Goal: Task Accomplishment & Management: Manage account settings

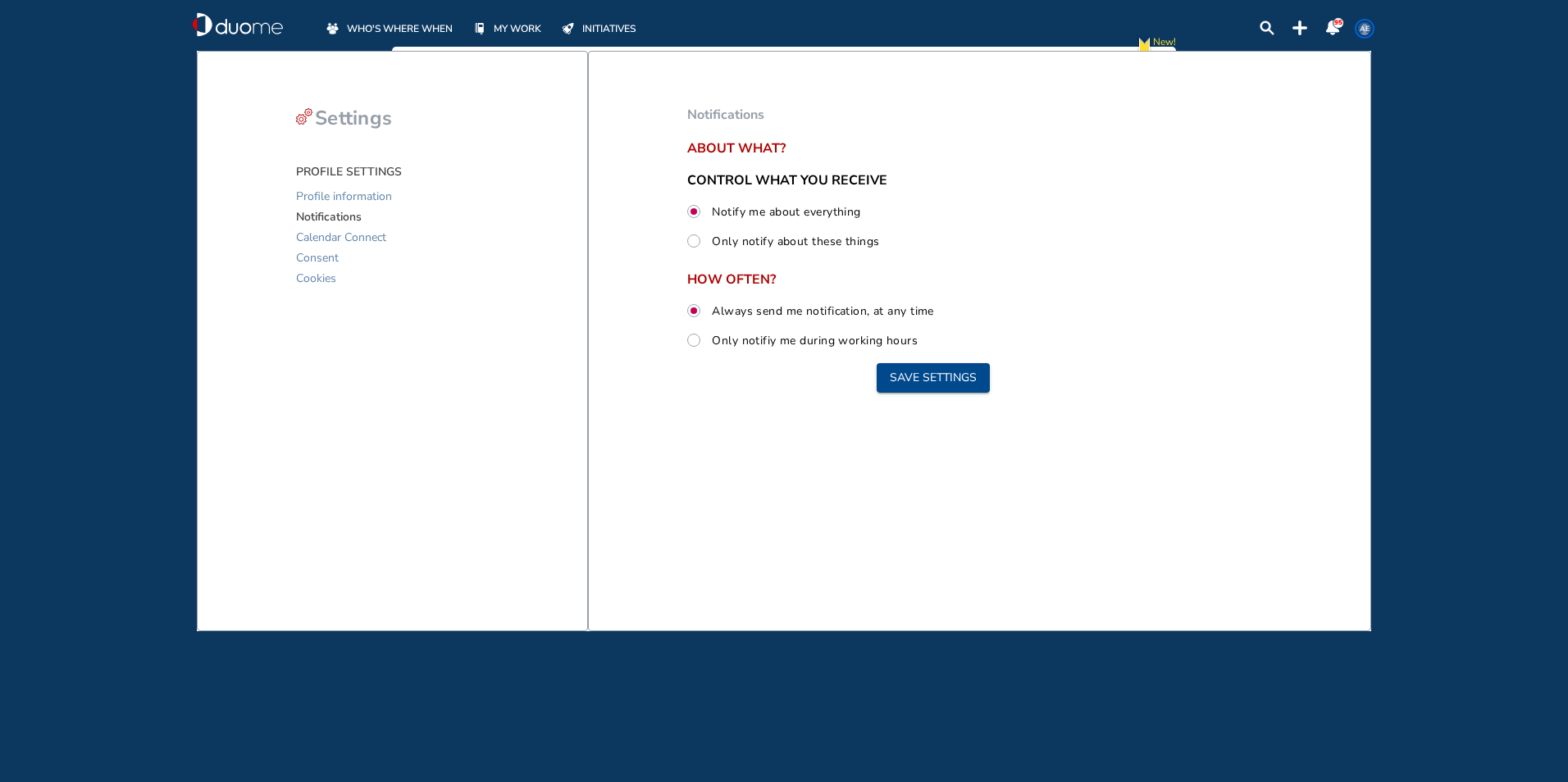
click at [512, 38] on header "WHO'S WHERE WHEN MY WORK INITIATIVES 95 AE" at bounding box center [784, 24] width 1240 height 47
click at [512, 36] on span "MY WORK" at bounding box center [518, 29] width 47 height 16
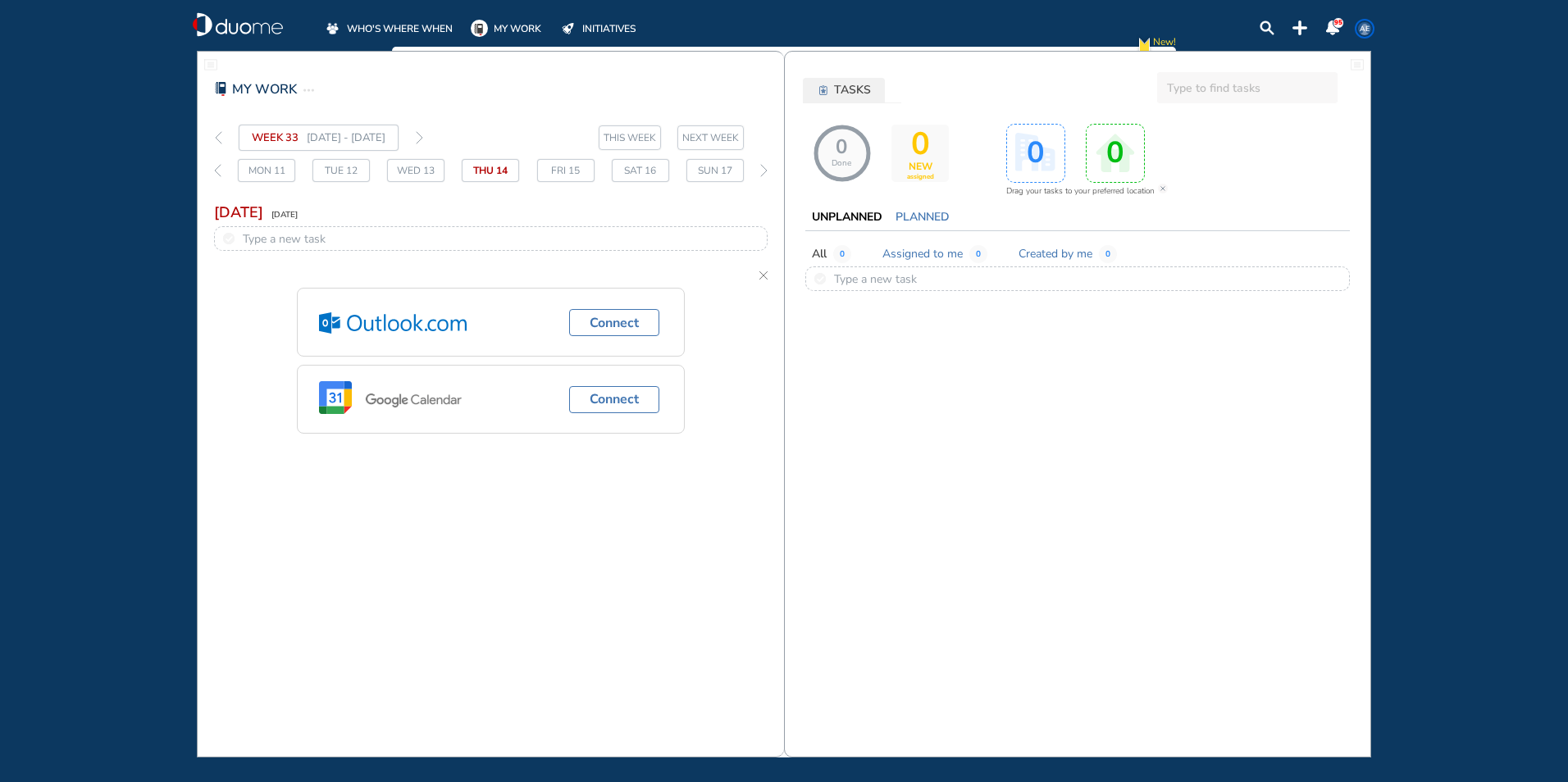
click at [616, 138] on span "THIS WEEK" at bounding box center [630, 138] width 53 height 16
click at [822, 94] on img "tasks-icon-6184ad" at bounding box center [823, 90] width 8 height 10
click at [505, 23] on span "MY WORK" at bounding box center [518, 29] width 47 height 16
click at [846, 91] on span "TASKS" at bounding box center [852, 90] width 37 height 16
click at [615, 139] on span "THIS WEEK" at bounding box center [630, 138] width 53 height 16
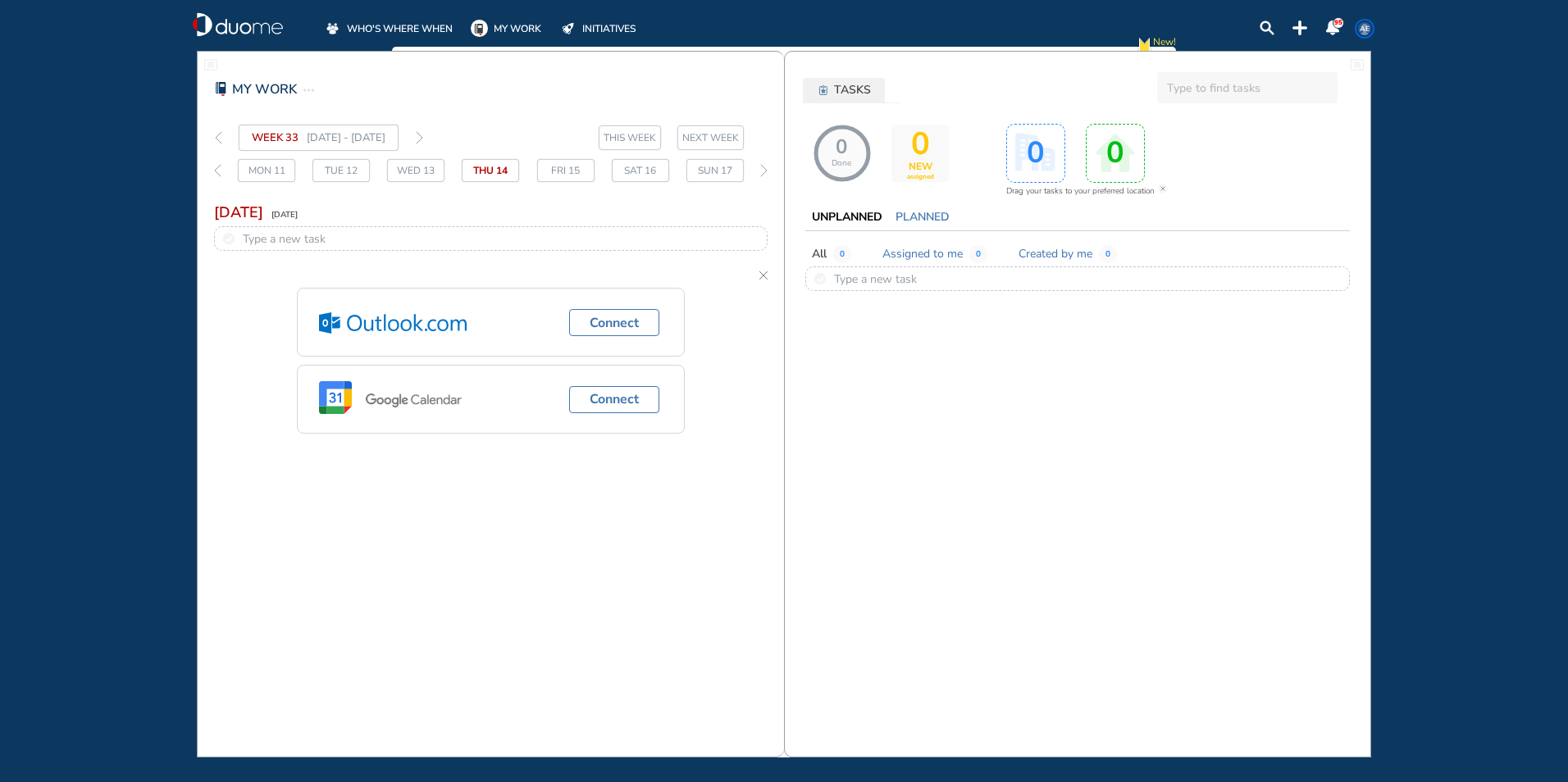
click at [423, 136] on img "thin-right-arrow-grey" at bounding box center [420, 138] width 7 height 13
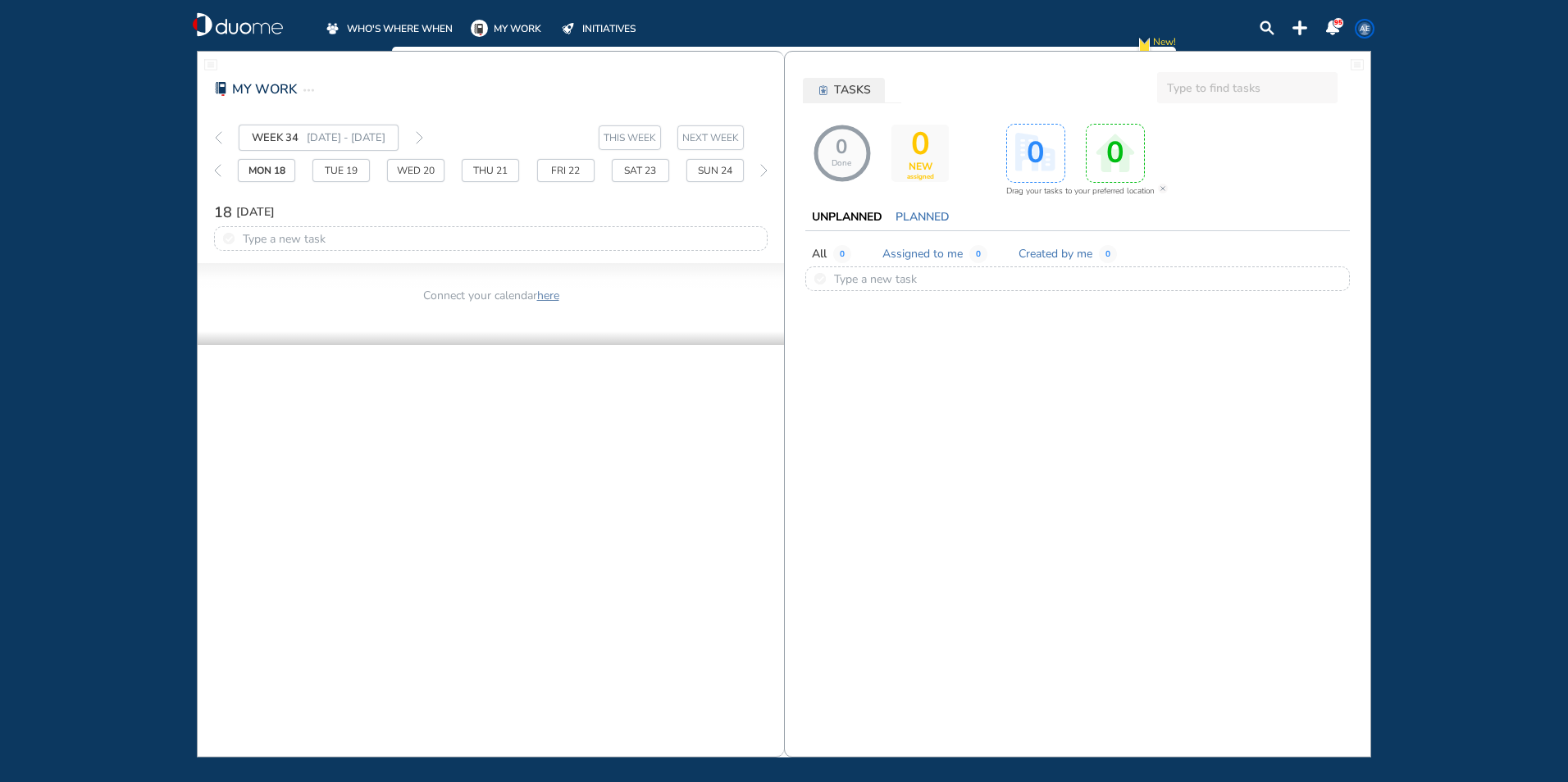
click at [223, 137] on div "WEEK 34 [DATE] - [DATE]" at bounding box center [318, 138] width 242 height 26
click at [389, 28] on span "WHO'S WHERE WHEN" at bounding box center [400, 29] width 106 height 16
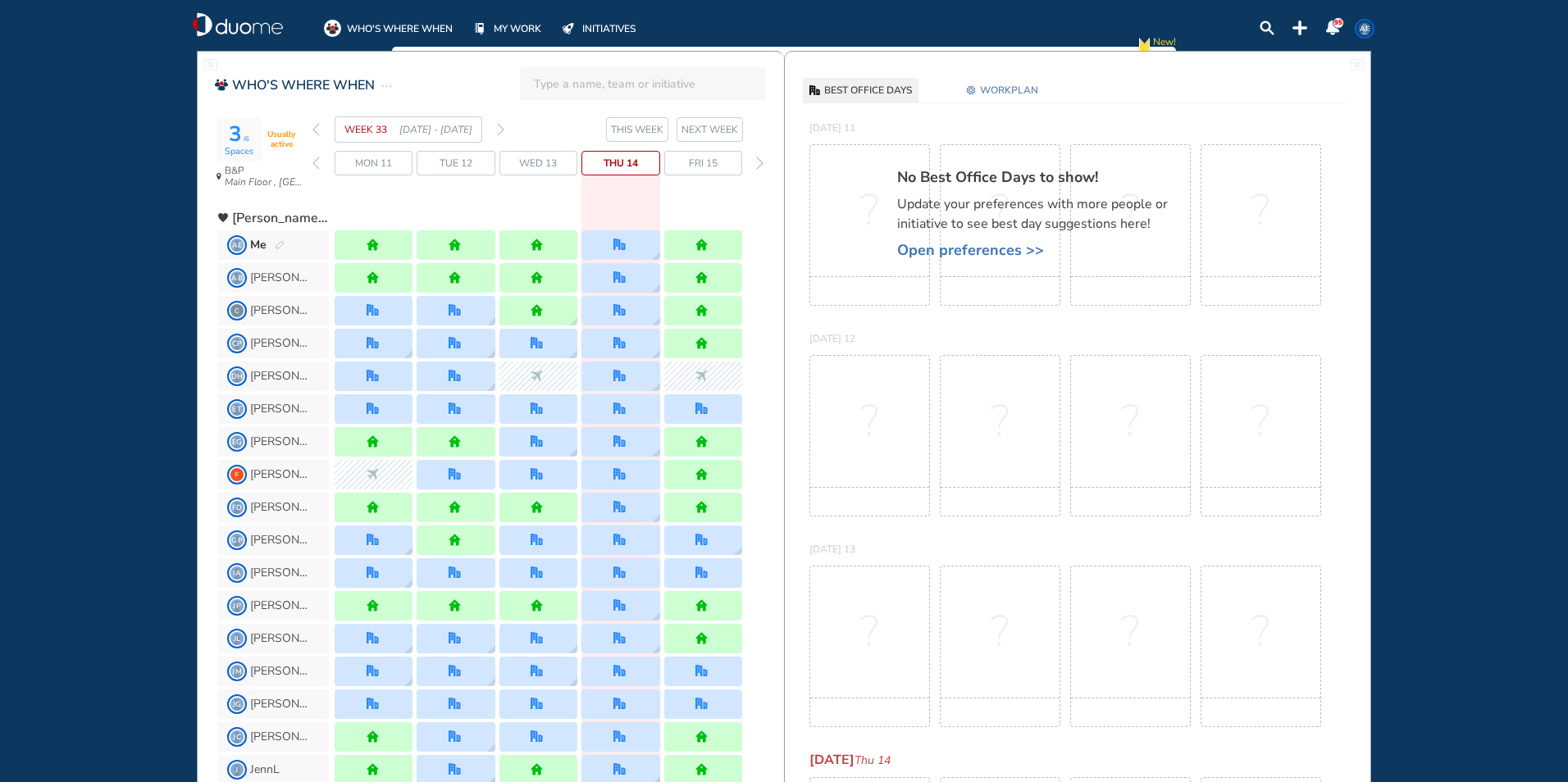
click at [499, 126] on img "forward week" at bounding box center [500, 130] width 7 height 13
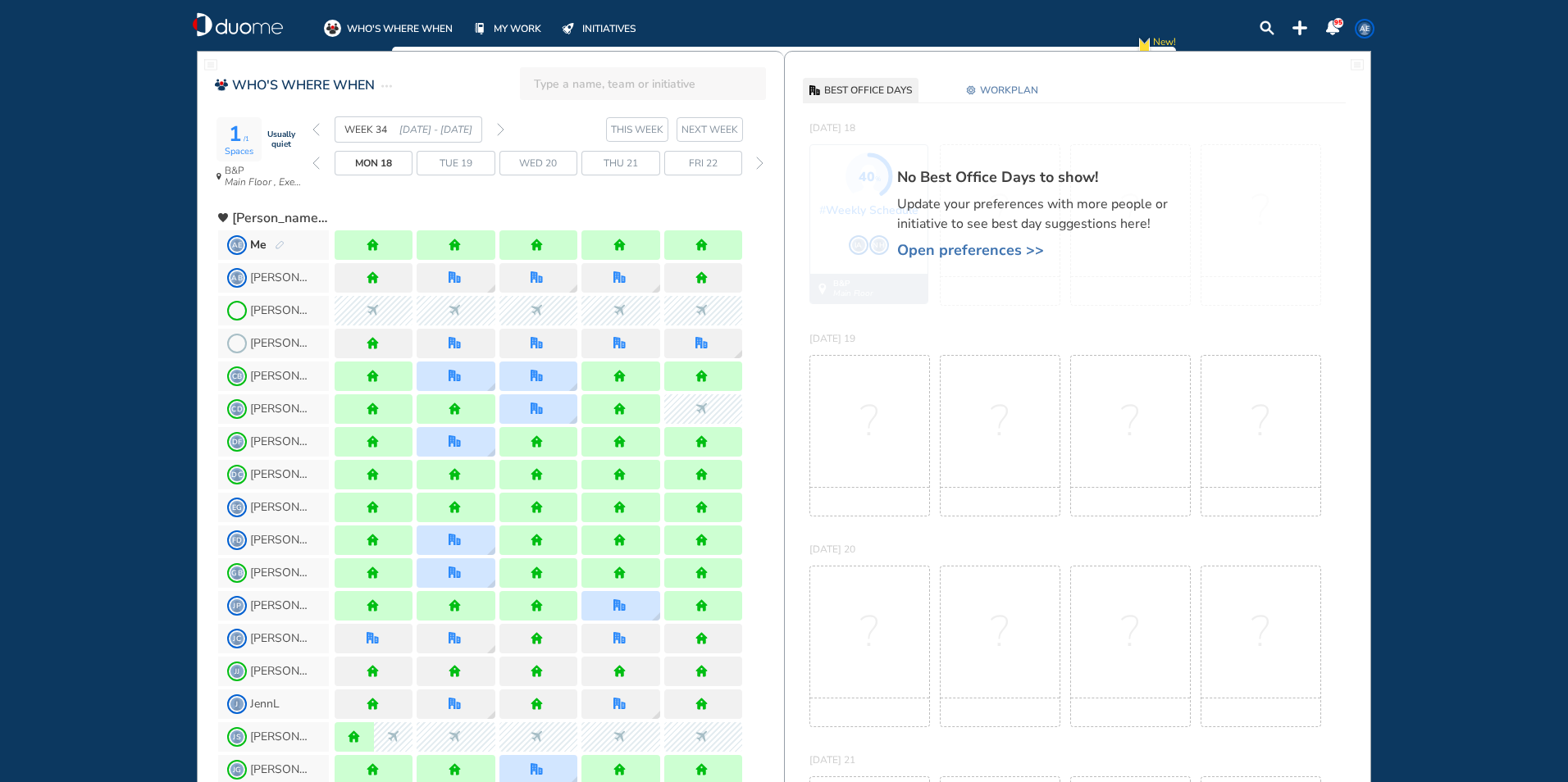
click at [499, 126] on img "forward week" at bounding box center [500, 130] width 7 height 13
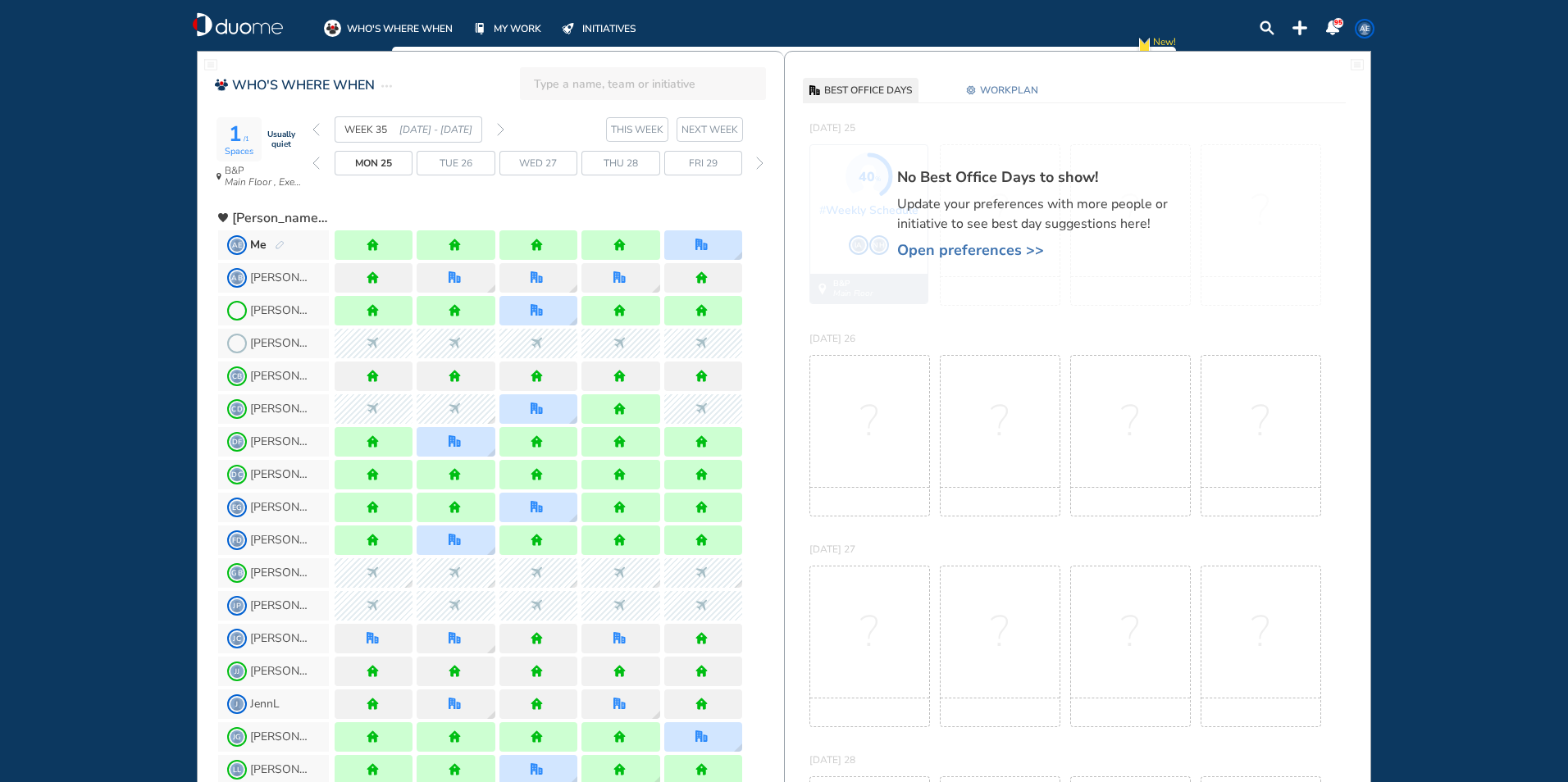
click at [498, 130] on img "forward week" at bounding box center [500, 130] width 7 height 13
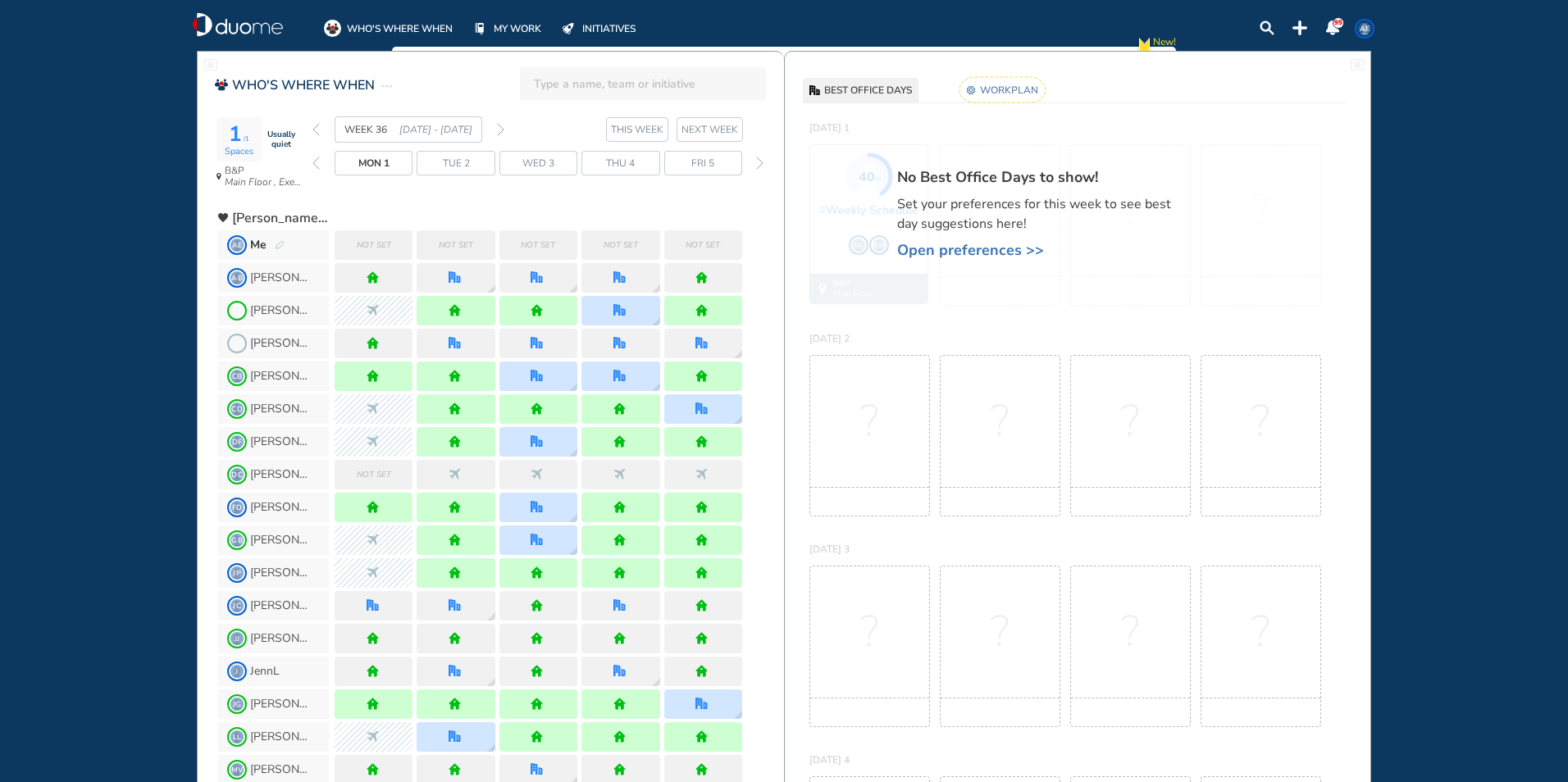
click at [1005, 92] on rect at bounding box center [1002, 90] width 86 height 25
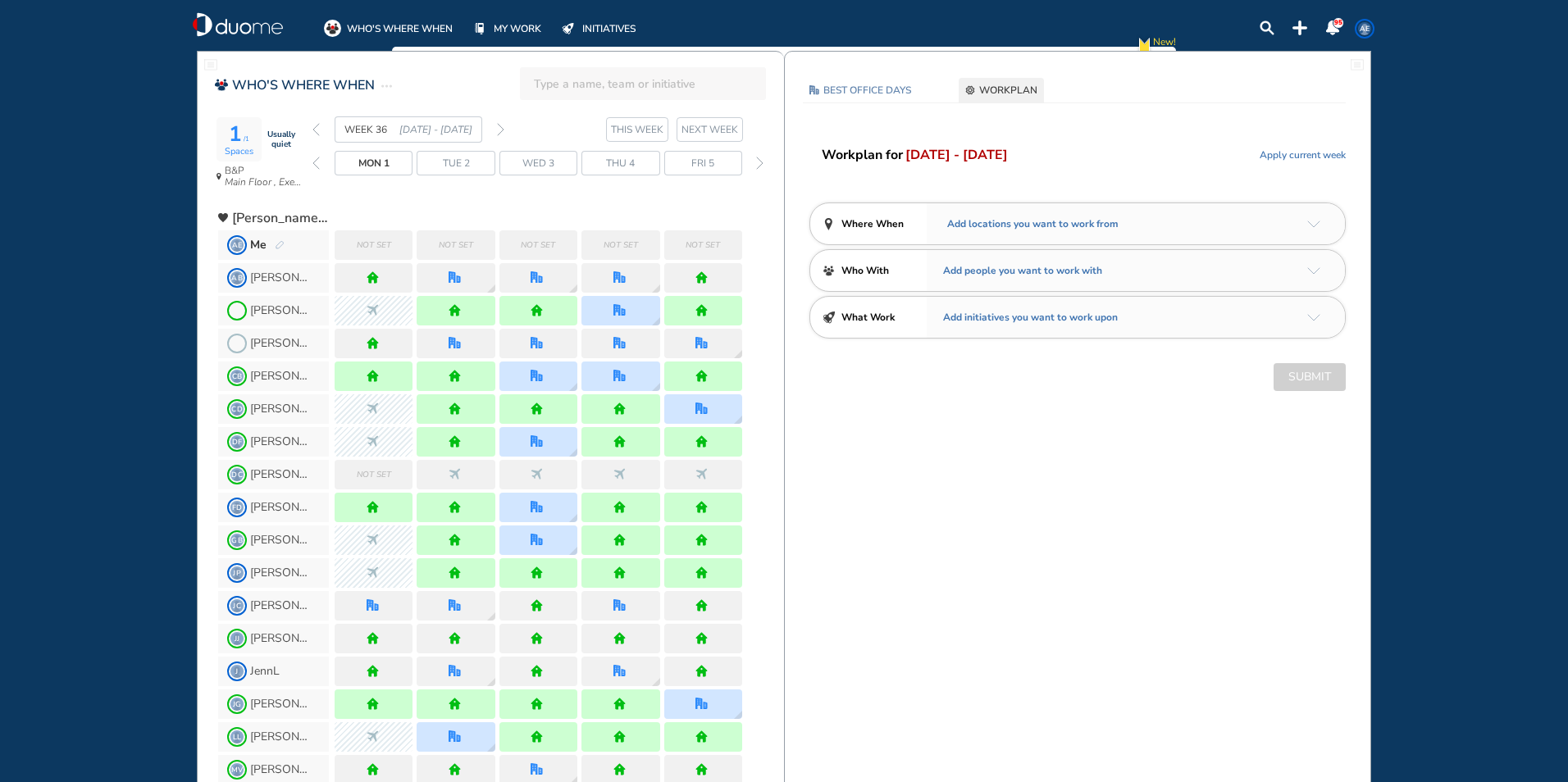
click at [1273, 154] on span "Apply current week" at bounding box center [1302, 155] width 86 height 16
click at [1317, 220] on div "M T W T F" at bounding box center [1137, 223] width 419 height 41
click at [1317, 226] on img "arrow-down-a5b4c4" at bounding box center [1313, 224] width 13 height 7
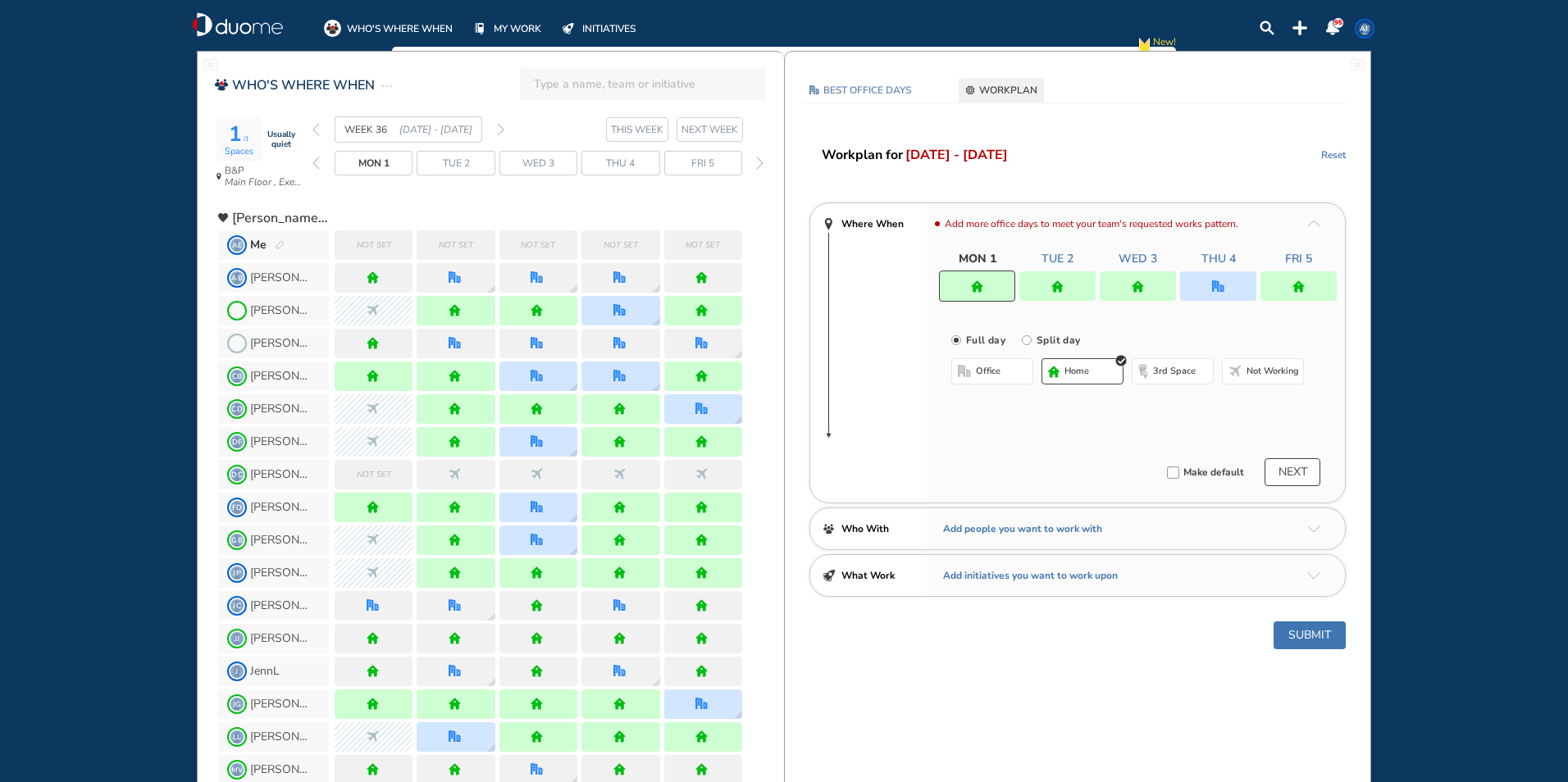
click at [1199, 289] on div at bounding box center [1218, 286] width 76 height 30
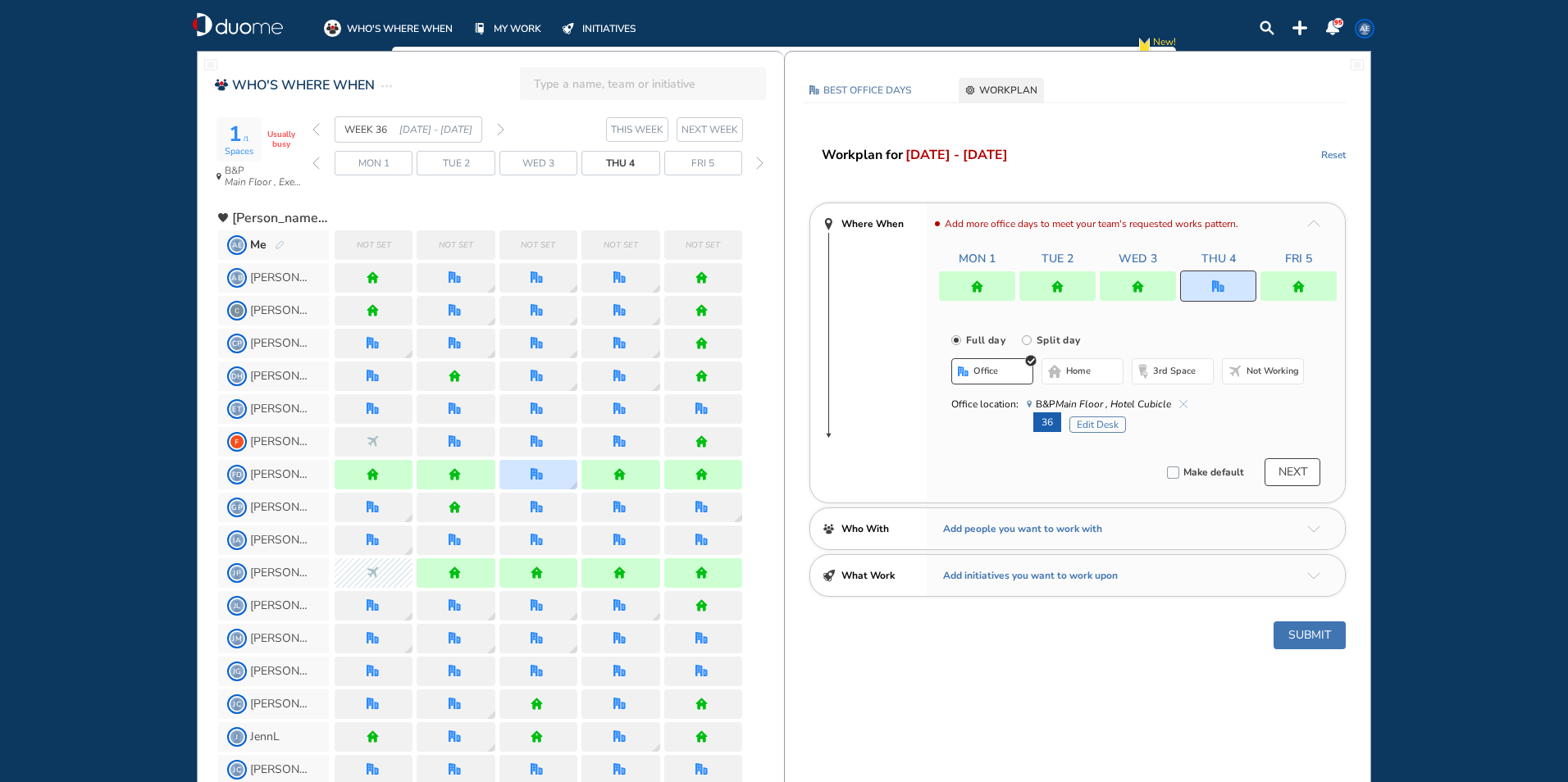
click at [999, 366] on button "office" at bounding box center [992, 371] width 82 height 26
click at [1076, 425] on button "Edit Desk" at bounding box center [1098, 425] width 56 height 16
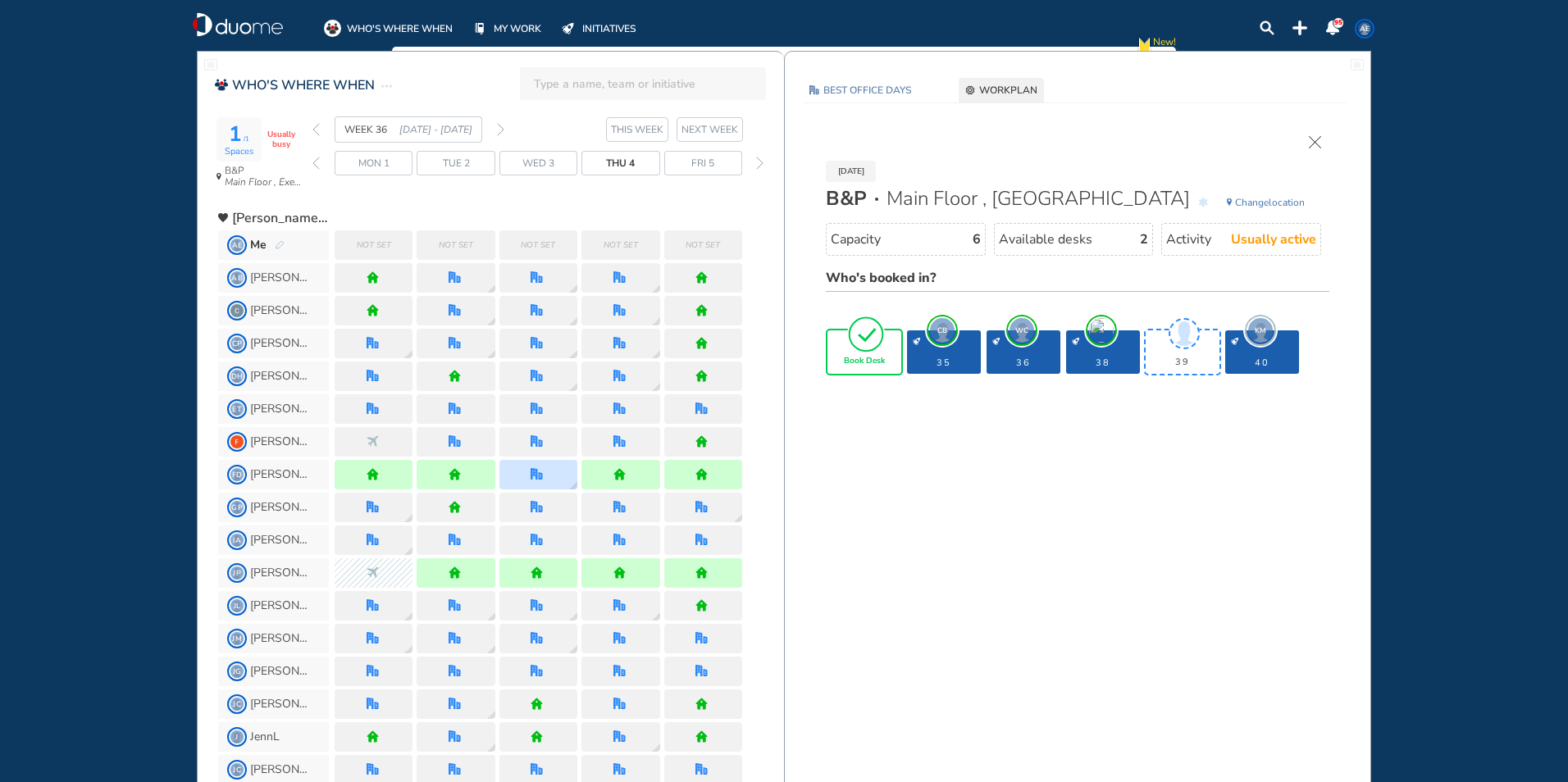
click at [875, 341] on img "tick-rounded-outline" at bounding box center [866, 333] width 38 height 39
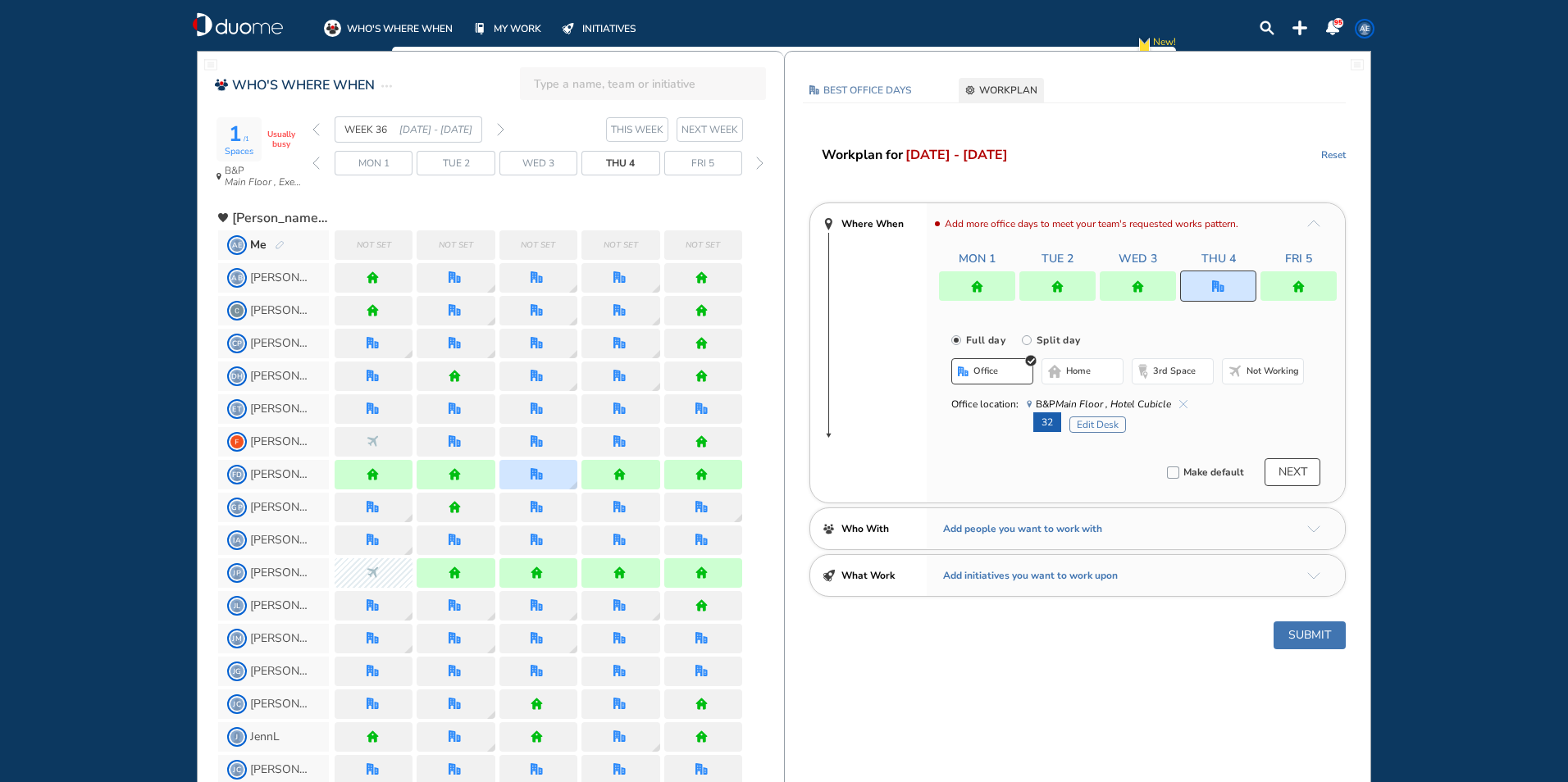
click at [1312, 288] on div at bounding box center [1299, 286] width 76 height 30
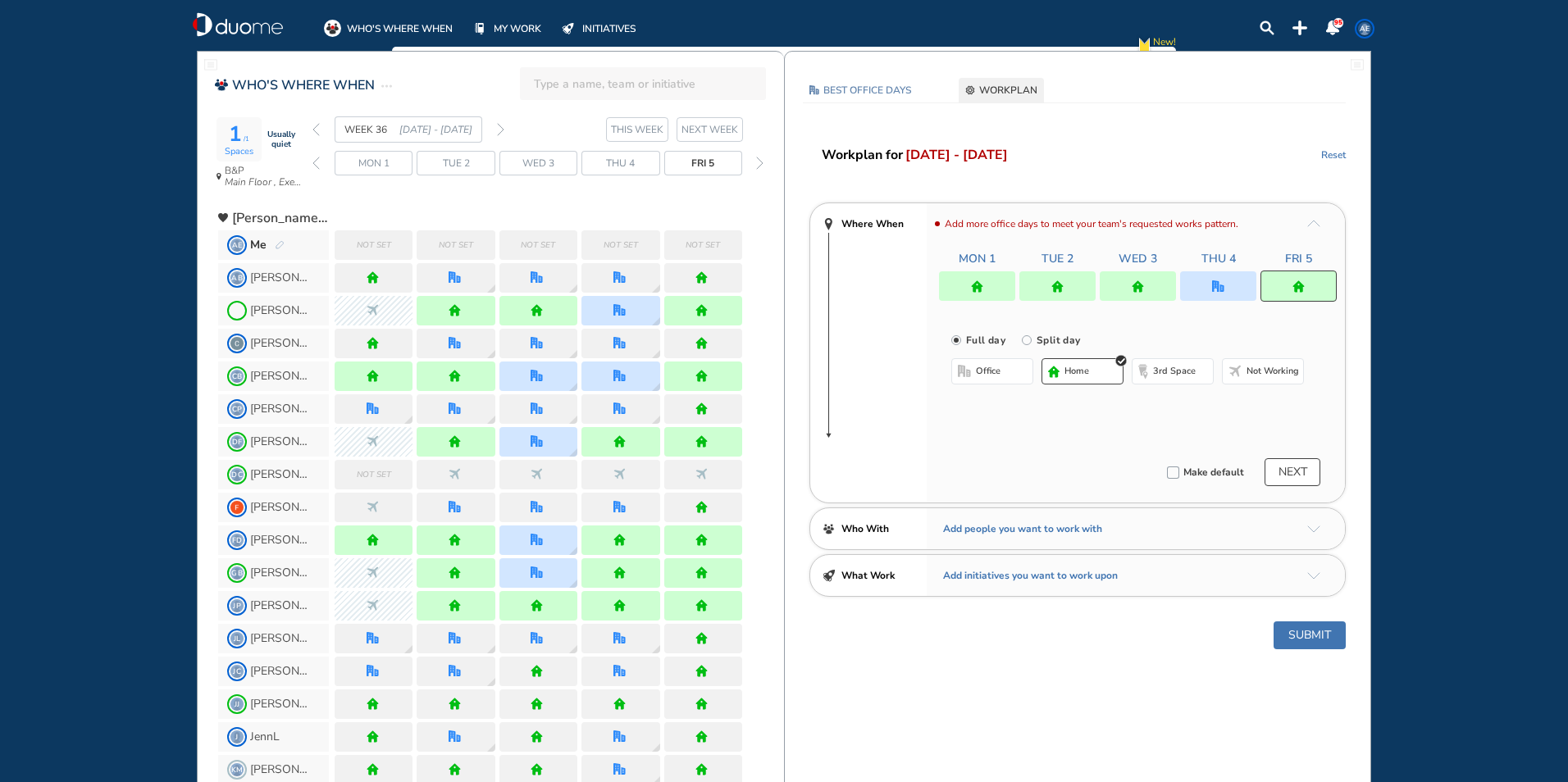
click at [1082, 381] on button "home" at bounding box center [1082, 371] width 82 height 26
click at [1201, 291] on div at bounding box center [1218, 286] width 76 height 30
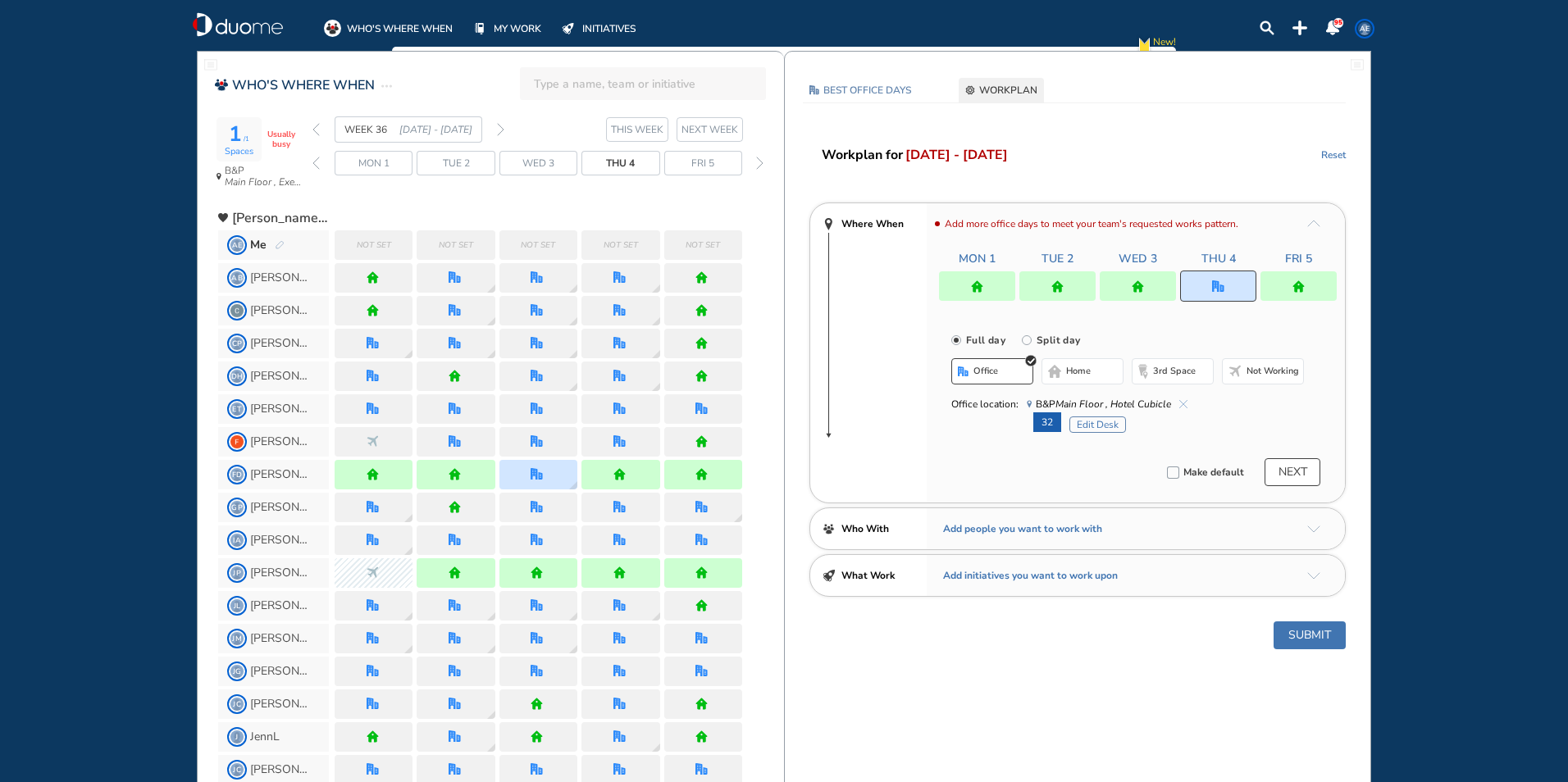
click at [1296, 628] on button "Submit" at bounding box center [1310, 635] width 73 height 28
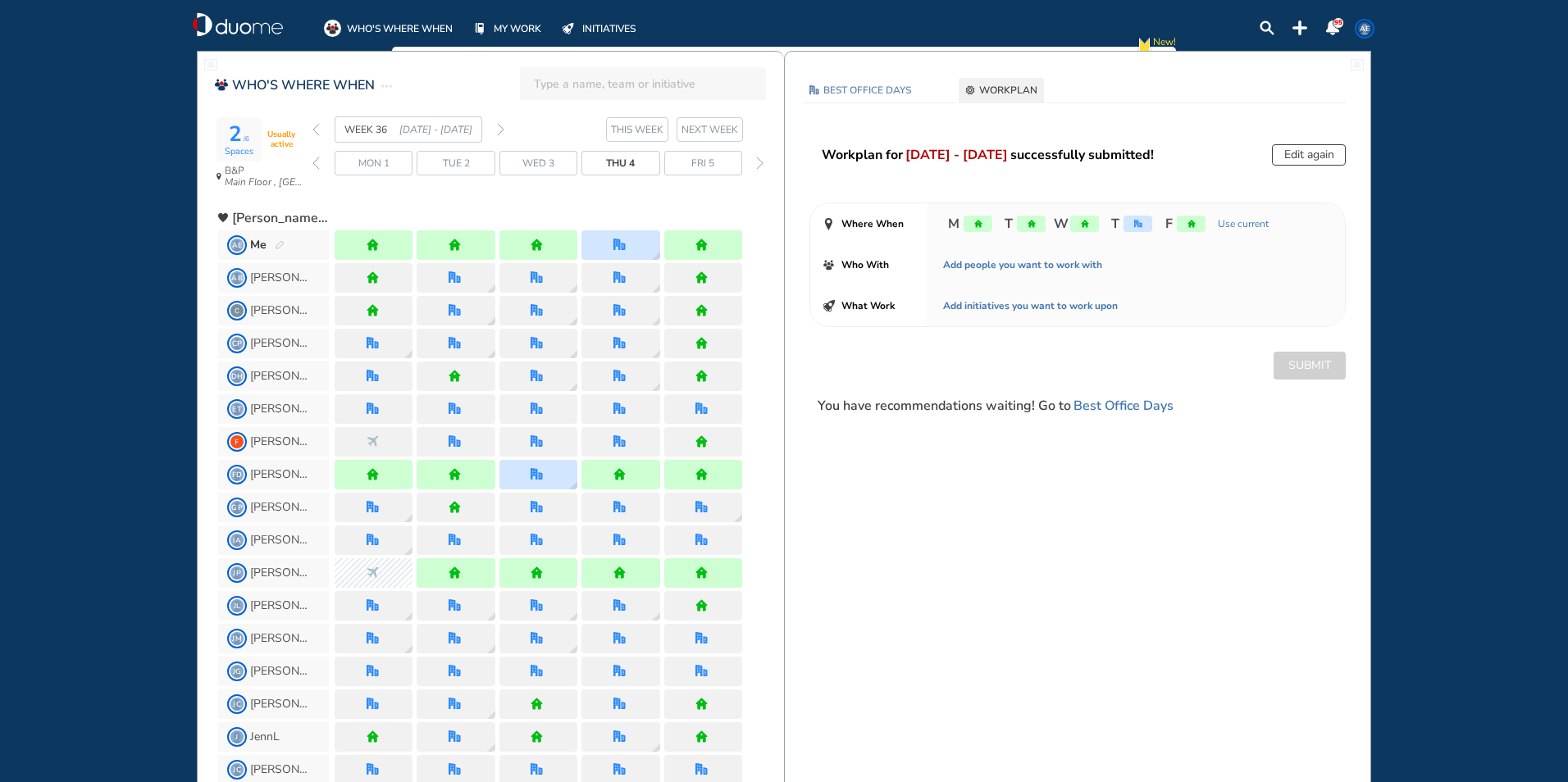
click at [498, 127] on img "forward week" at bounding box center [500, 130] width 7 height 13
